Goal: Task Accomplishment & Management: Complete application form

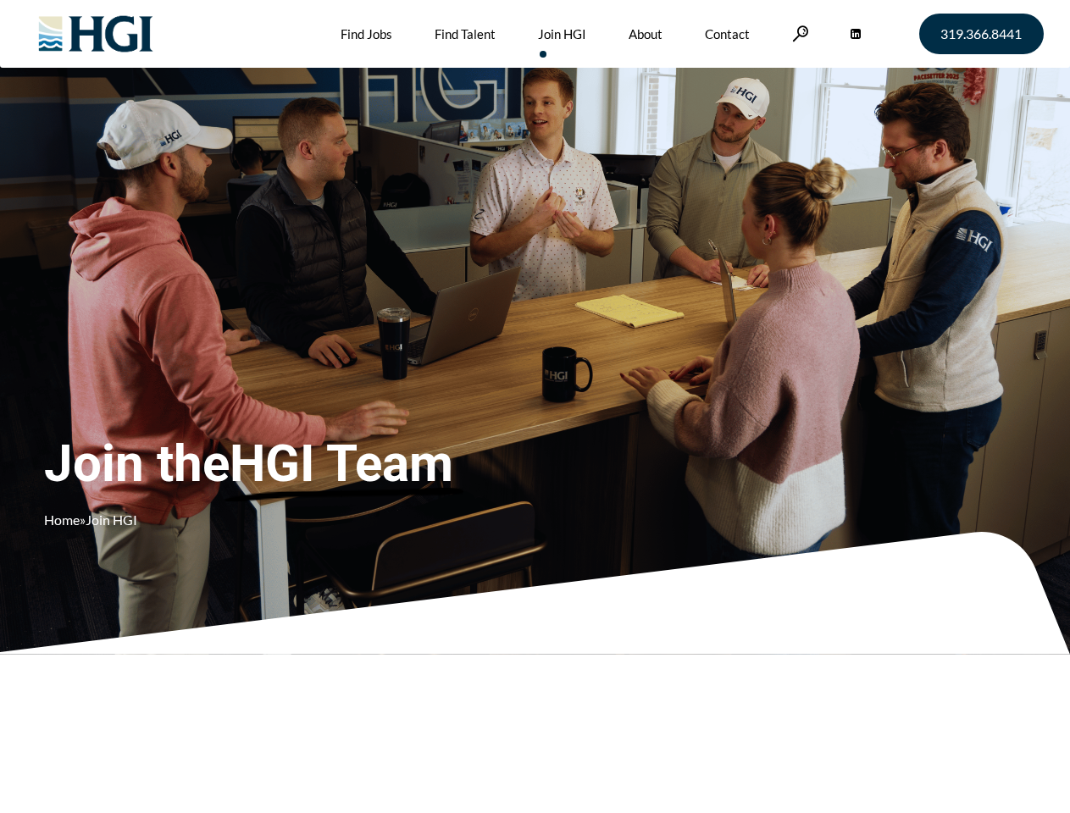
click at [535, 407] on div "Join the HGI Team Home » Join HGI" at bounding box center [316, 382] width 545 height 330
click at [798, 33] on link at bounding box center [800, 33] width 17 height 16
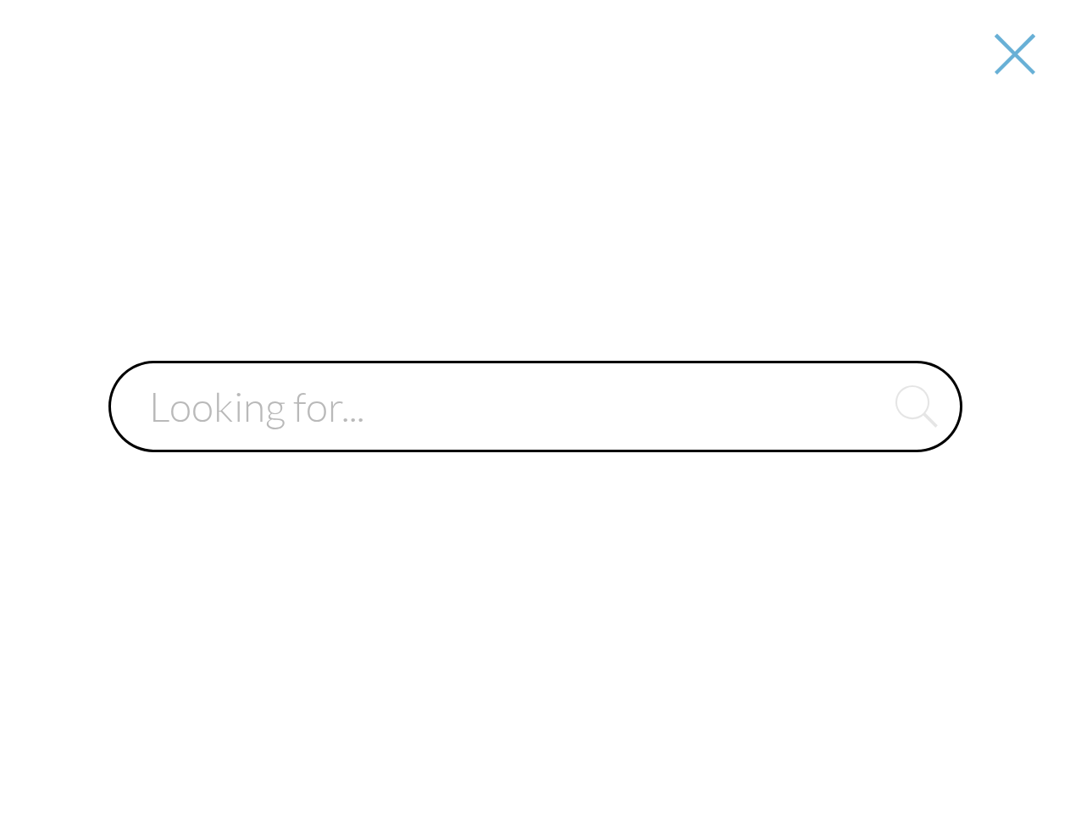
click at [535, 407] on div at bounding box center [536, 406] width 1068 height 813
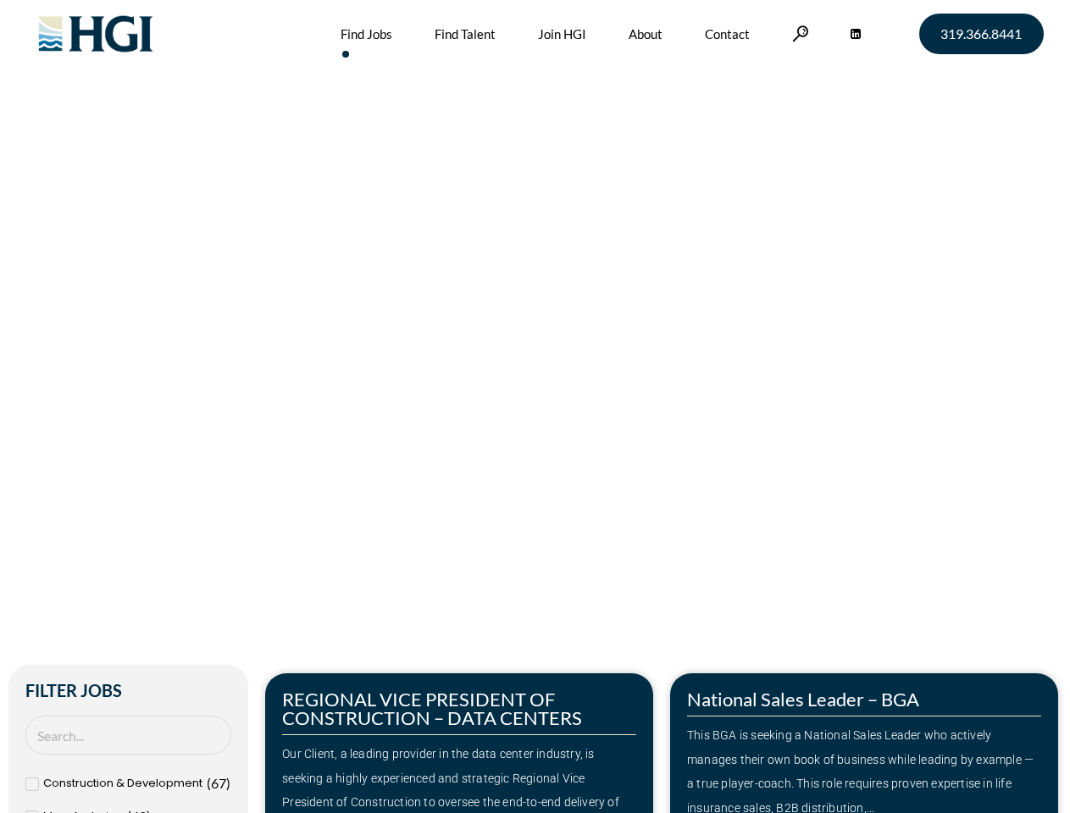
click at [535, 407] on div "Make Your Next Move Home » Jobs" at bounding box center [536, 358] width 966 height 716
click at [798, 33] on link at bounding box center [800, 33] width 17 height 16
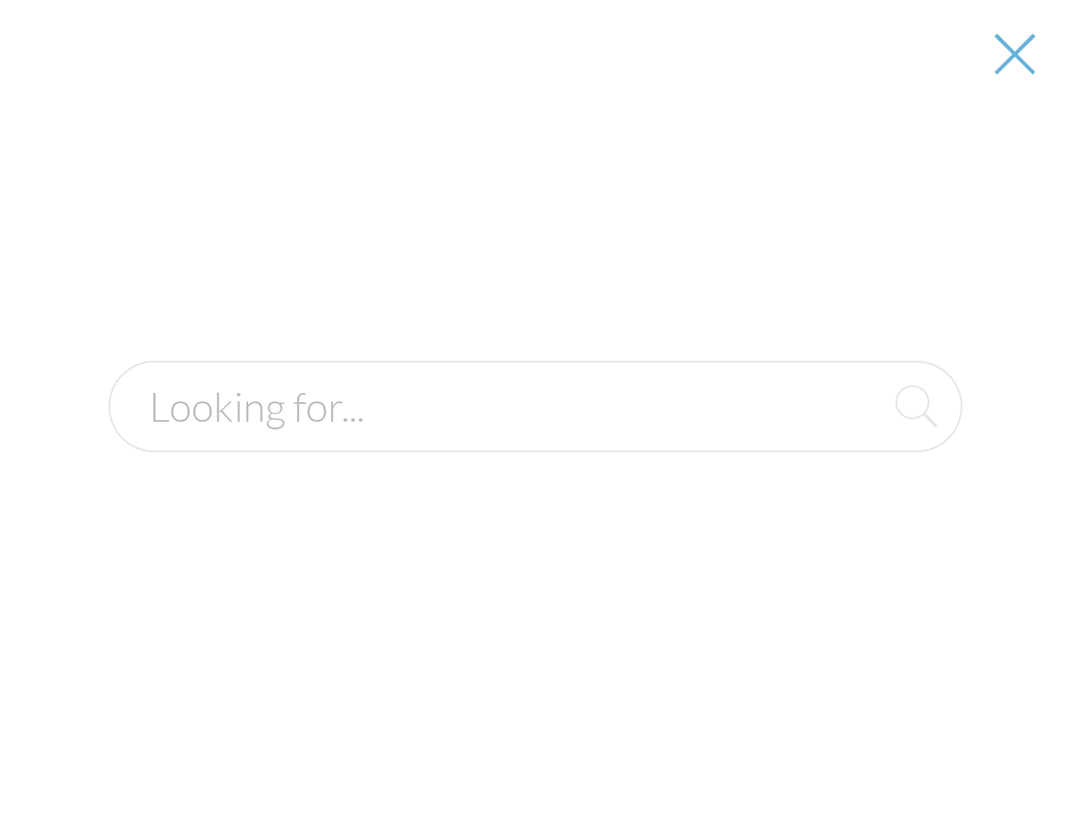
click at [459, 743] on div "Our Client, a leading provider in the data center industry, is seeking a highly…" at bounding box center [459, 790] width 354 height 97
click at [864, 452] on form at bounding box center [535, 407] width 854 height 92
